Goal: Information Seeking & Learning: Find specific fact

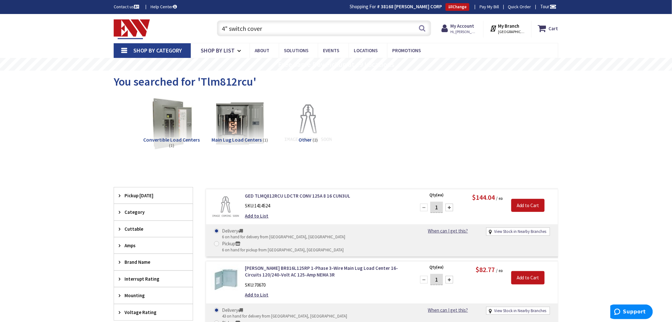
drag, startPoint x: 288, startPoint y: 31, endPoint x: 210, endPoint y: 32, distance: 77.2
click at [210, 32] on div "4" switch cover 4" switch cover Search" at bounding box center [322, 28] width 227 height 20
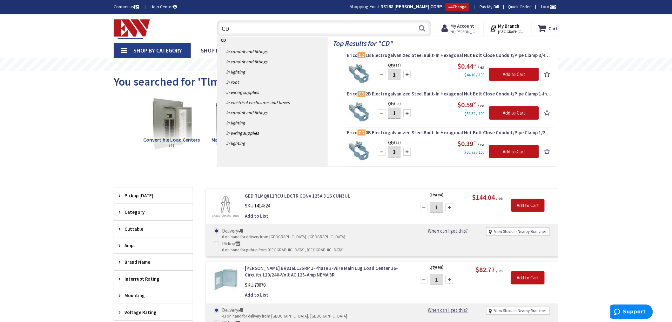
type input "C"
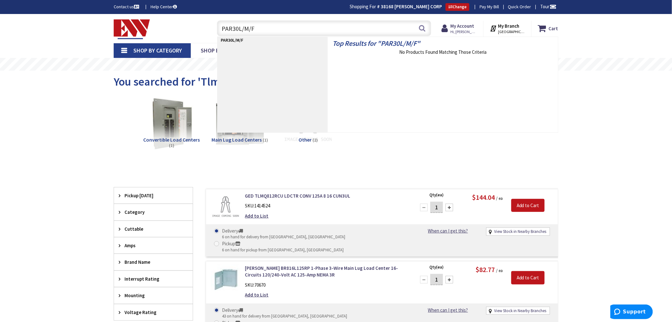
type input "PAR30L/M/FL"
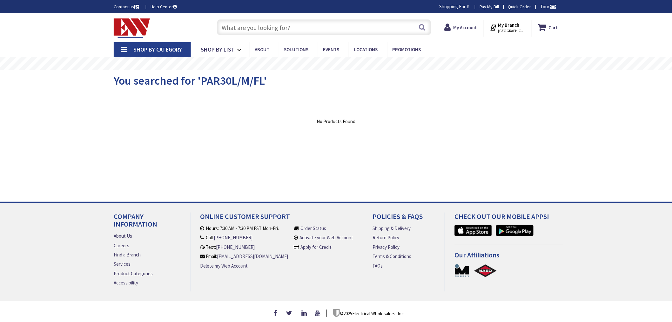
type input "[GEOGRAPHIC_DATA], [GEOGRAPHIC_DATA]"
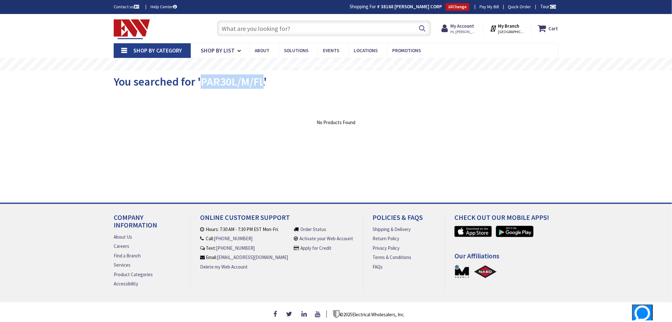
drag, startPoint x: 263, startPoint y: 81, endPoint x: 201, endPoint y: 78, distance: 61.4
click at [201, 79] on span "You searched for 'PAR30L/M/FL'" at bounding box center [190, 81] width 153 height 14
copy span "PAR30L/M/FL"
click at [232, 26] on input "text" at bounding box center [324, 28] width 214 height 16
type input "S"
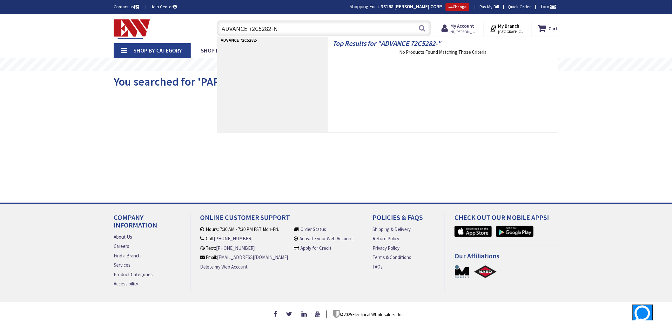
type input "ADVANCE 72C5282-NP"
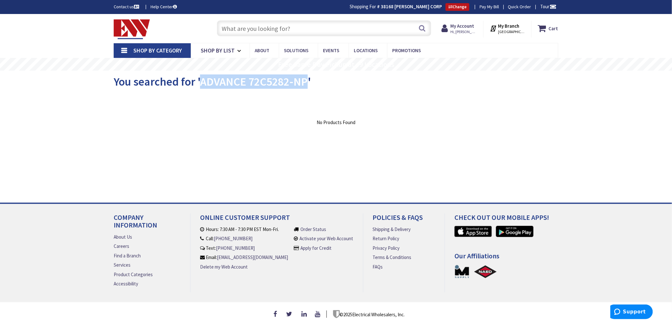
drag, startPoint x: 307, startPoint y: 80, endPoint x: 202, endPoint y: 74, distance: 105.3
click at [202, 74] on span "You searched for 'ADVANCE 72C5282-NP'" at bounding box center [212, 81] width 197 height 14
copy span "ADVANCE 72C5282-NP"
